Goal: Task Accomplishment & Management: Manage account settings

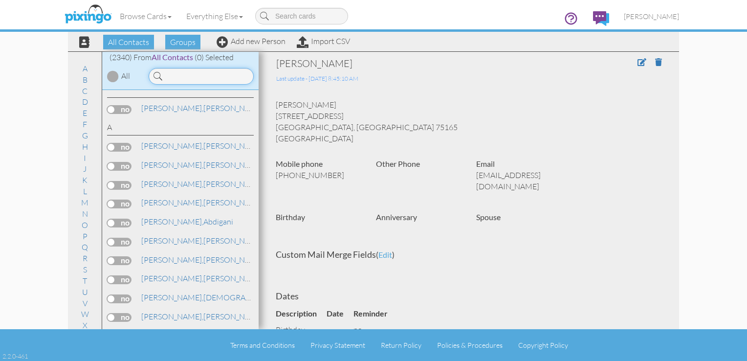
click at [181, 79] on input at bounding box center [201, 76] width 105 height 17
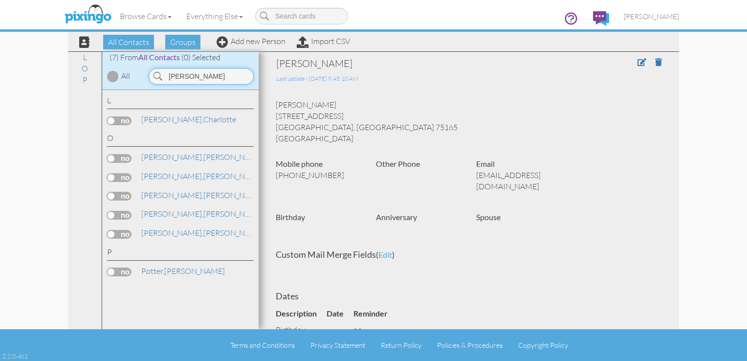
type input "[PERSON_NAME]"
click at [121, 158] on label at bounding box center [119, 158] width 24 height 9
click at [0, 0] on input "checkbox" at bounding box center [0, 0] width 0 height 0
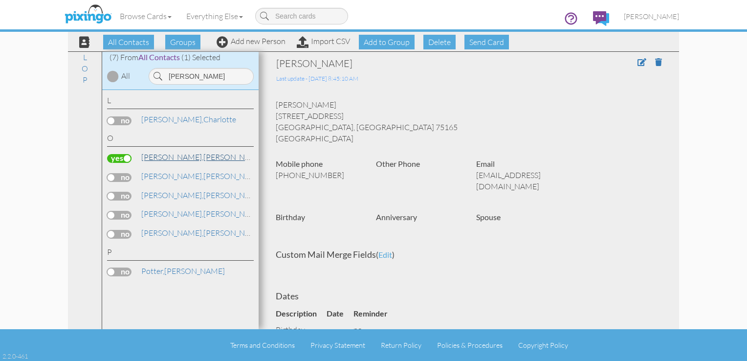
click at [152, 158] on span "[PERSON_NAME]," at bounding box center [172, 157] width 62 height 10
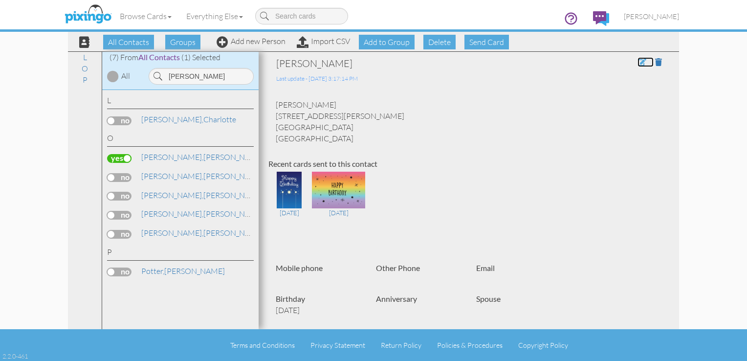
click at [638, 63] on span at bounding box center [642, 62] width 9 height 8
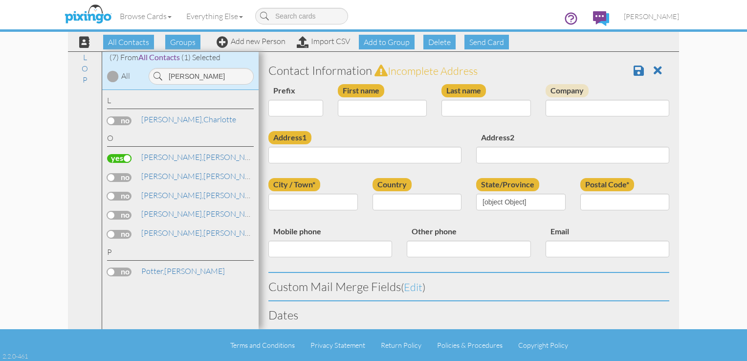
type input "[PERSON_NAME]"
type input "[STREET_ADDRESS][PERSON_NAME]"
type input "[GEOGRAPHIC_DATA]"
type input "55901"
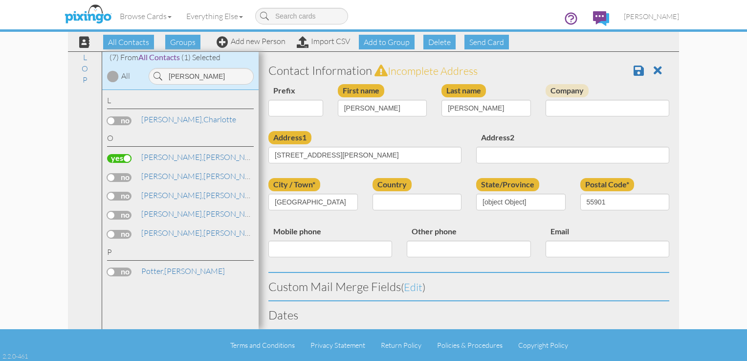
select select "object:7391"
select select "object:7636"
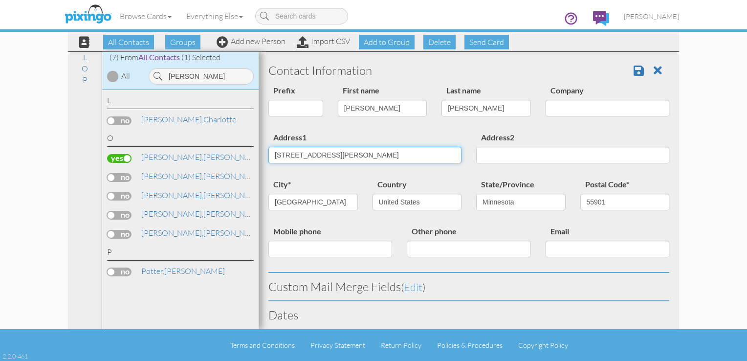
click at [359, 161] on input "[STREET_ADDRESS][PERSON_NAME]" at bounding box center [365, 155] width 193 height 17
type input "5"
type input "[STREET_ADDRESS]"
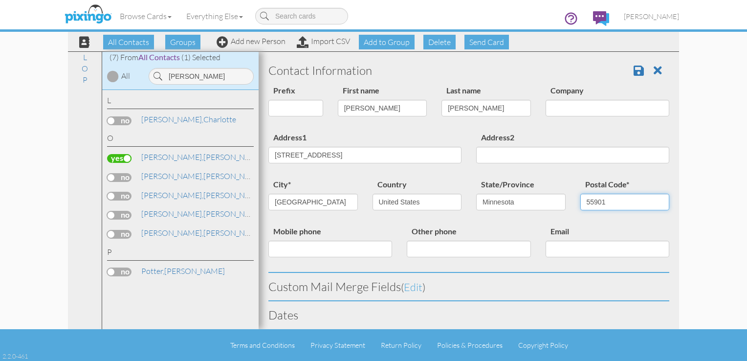
click at [616, 197] on input "55901" at bounding box center [626, 202] width 90 height 17
type input "55906"
click at [634, 68] on span at bounding box center [639, 71] width 10 height 12
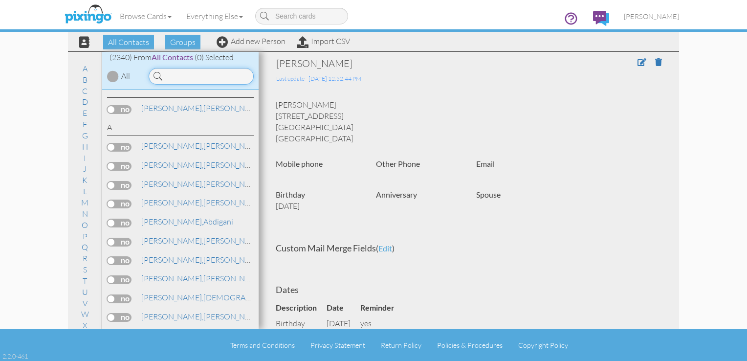
click at [194, 70] on input at bounding box center [201, 76] width 105 height 17
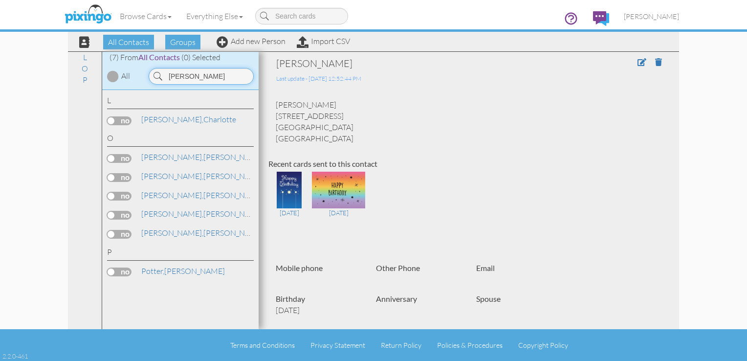
type input "[PERSON_NAME]"
click at [123, 180] on label at bounding box center [119, 177] width 24 height 9
click at [0, 0] on input "checkbox" at bounding box center [0, 0] width 0 height 0
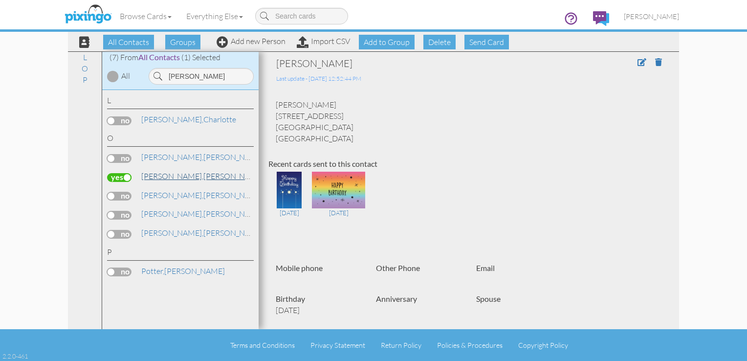
click at [168, 175] on link "Otte, Walter" at bounding box center [202, 176] width 125 height 12
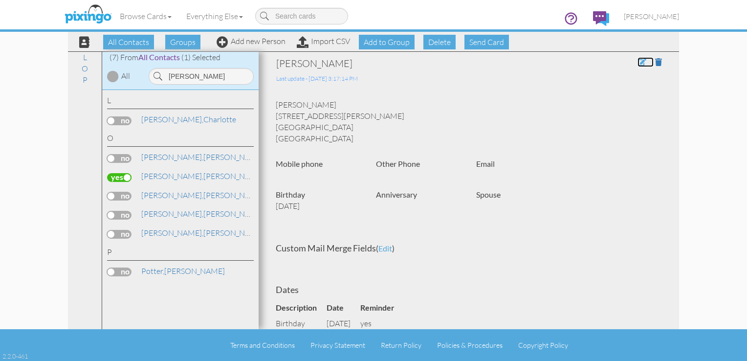
click at [638, 63] on span at bounding box center [642, 62] width 9 height 8
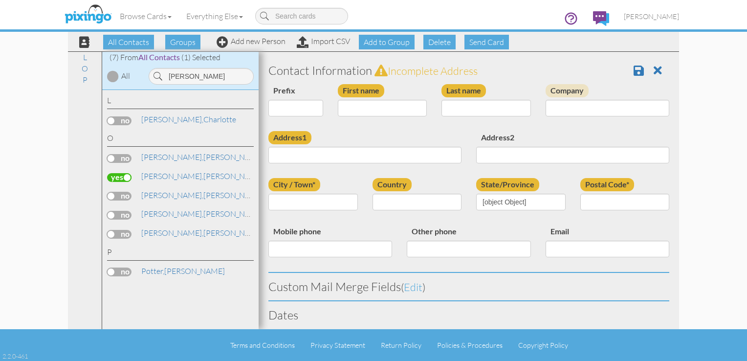
type input "[PERSON_NAME]"
type input "[STREET_ADDRESS][PERSON_NAME]"
type input "[GEOGRAPHIC_DATA]"
type input "55901"
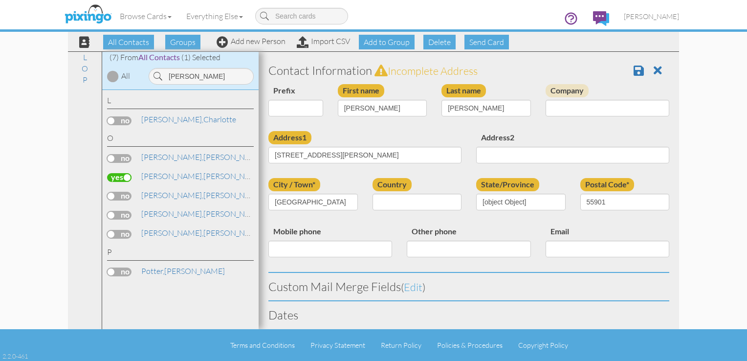
select select "object:7392"
select select "object:7637"
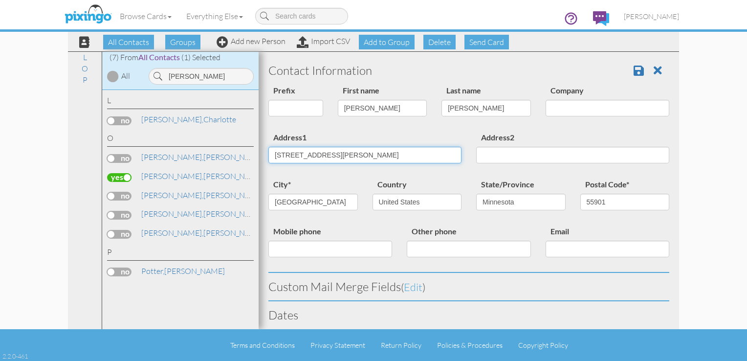
click at [379, 158] on input "[STREET_ADDRESS][PERSON_NAME]" at bounding box center [365, 155] width 193 height 17
type input "5"
type input "[STREET_ADDRESS]"
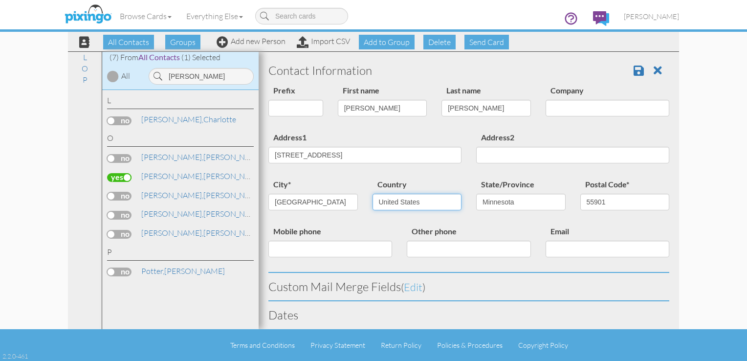
select select "object:7393"
type input "Patricia Otte"
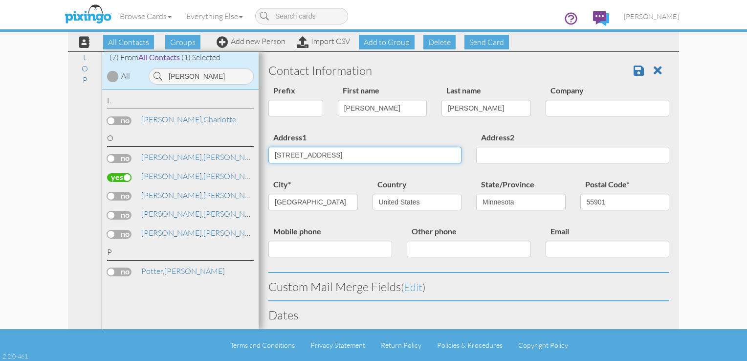
select select "?"
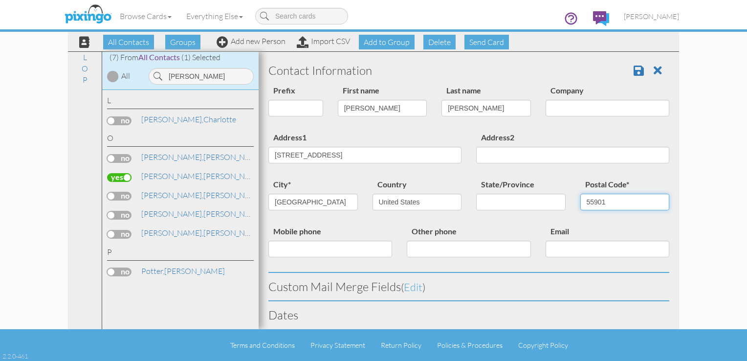
click at [610, 201] on input "55901" at bounding box center [626, 202] width 90 height 17
type input "55906"
click at [634, 71] on span at bounding box center [639, 71] width 10 height 12
